Goal: Transaction & Acquisition: Purchase product/service

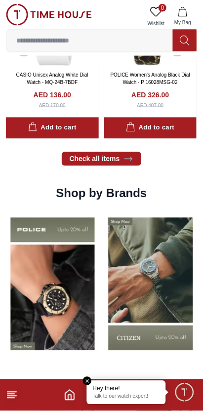
scroll to position [644, 0]
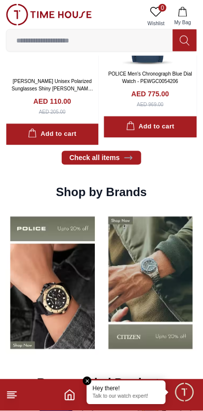
click at [170, 282] on img at bounding box center [150, 284] width 93 height 146
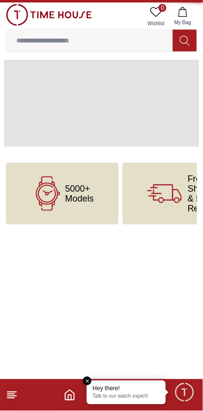
click at [166, 225] on body "100% Genuine products with International Warranty Shop From [GEOGRAPHIC_DATA] |…" at bounding box center [101, 112] width 203 height 225
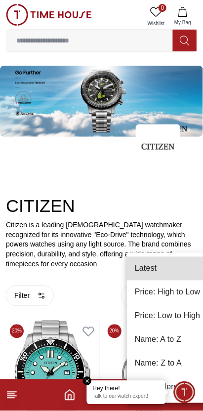
click at [151, 190] on div at bounding box center [101, 205] width 203 height 411
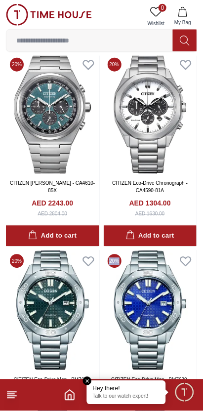
scroll to position [1054, 0]
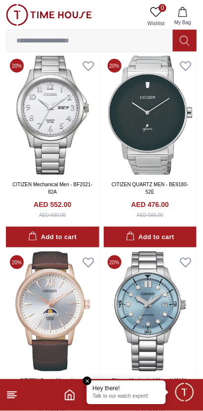
scroll to position [1855, 0]
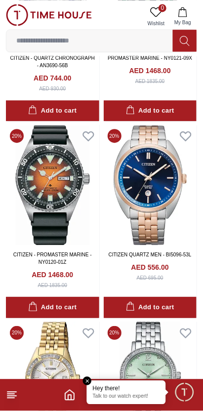
scroll to position [5529, 0]
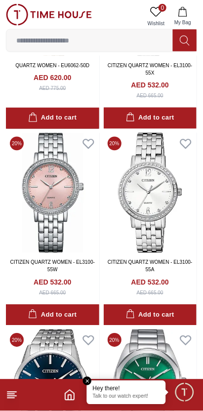
scroll to position [5854, 0]
